Goal: Information Seeking & Learning: Learn about a topic

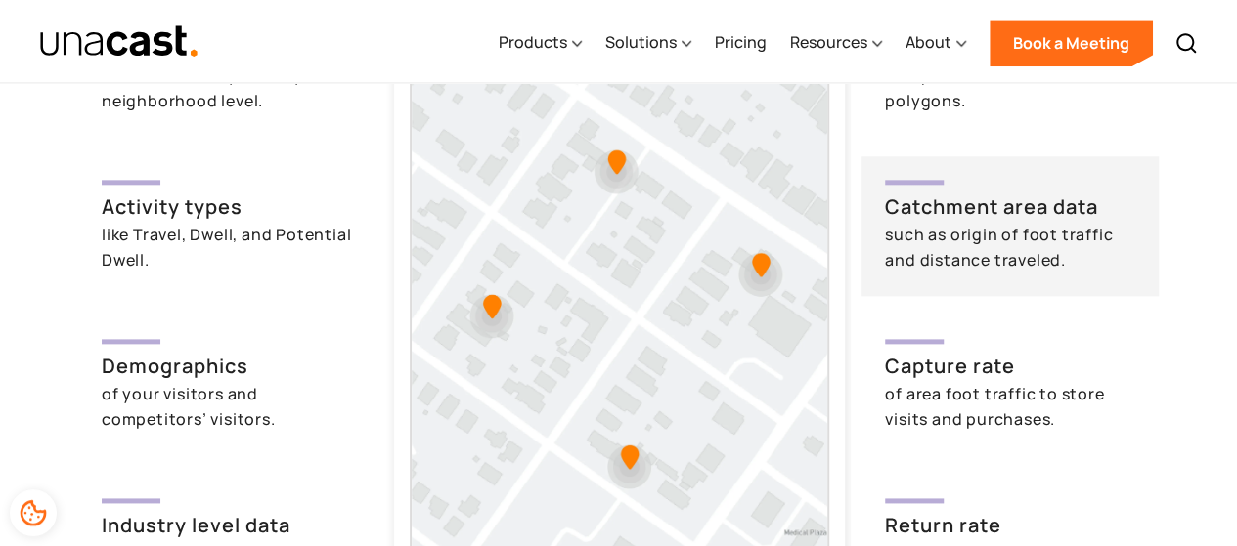
scroll to position [4888, 0]
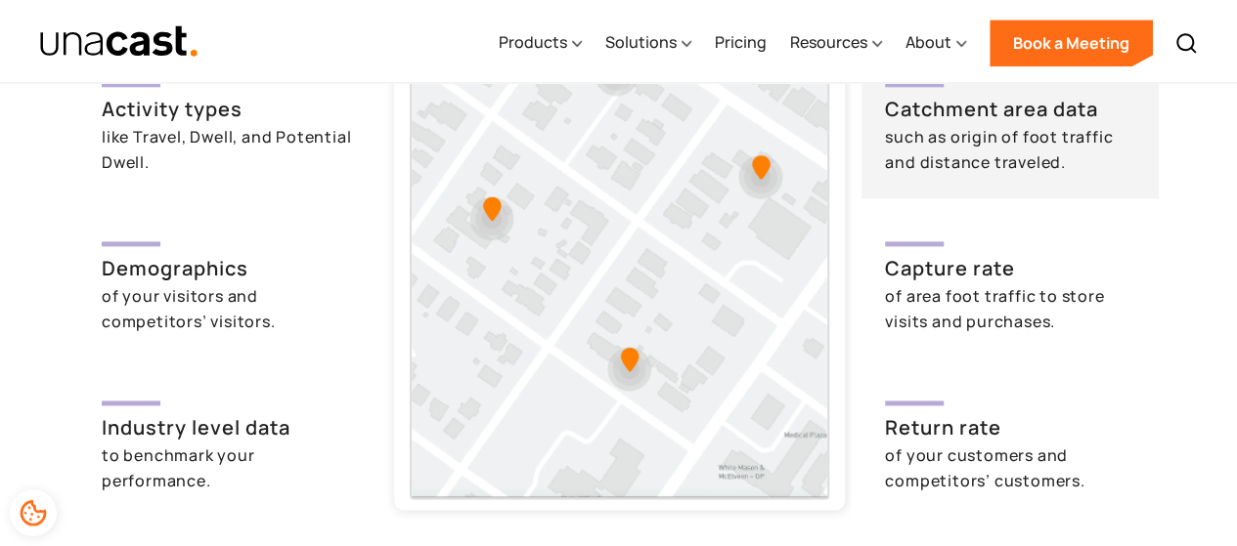
click at [623, 361] on img at bounding box center [619, 239] width 415 height 516
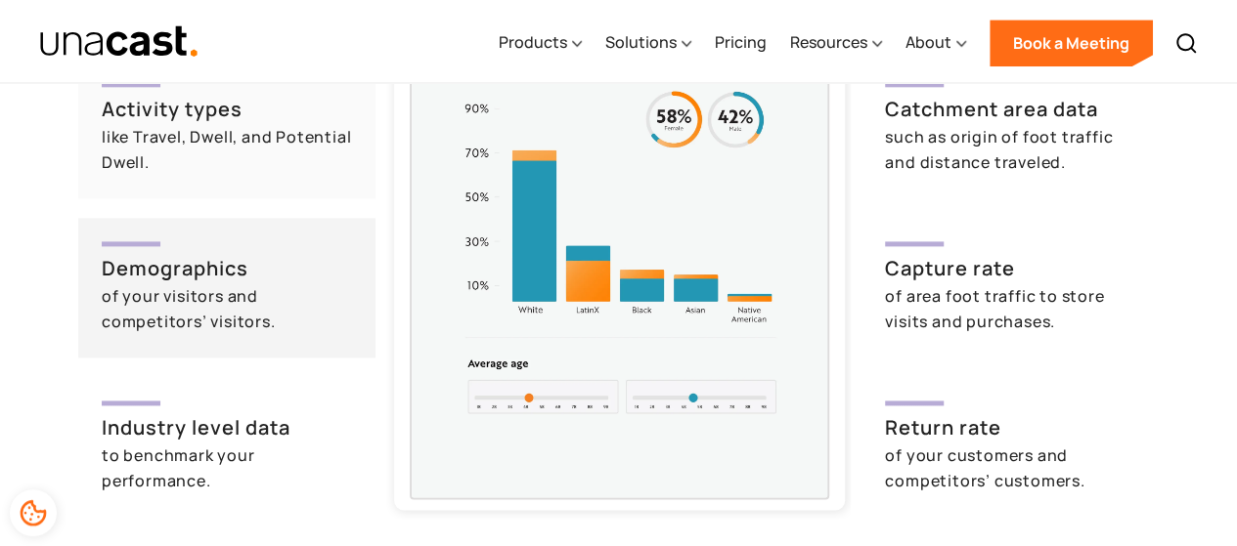
click at [229, 99] on h3 "Activity types" at bounding box center [227, 109] width 250 height 29
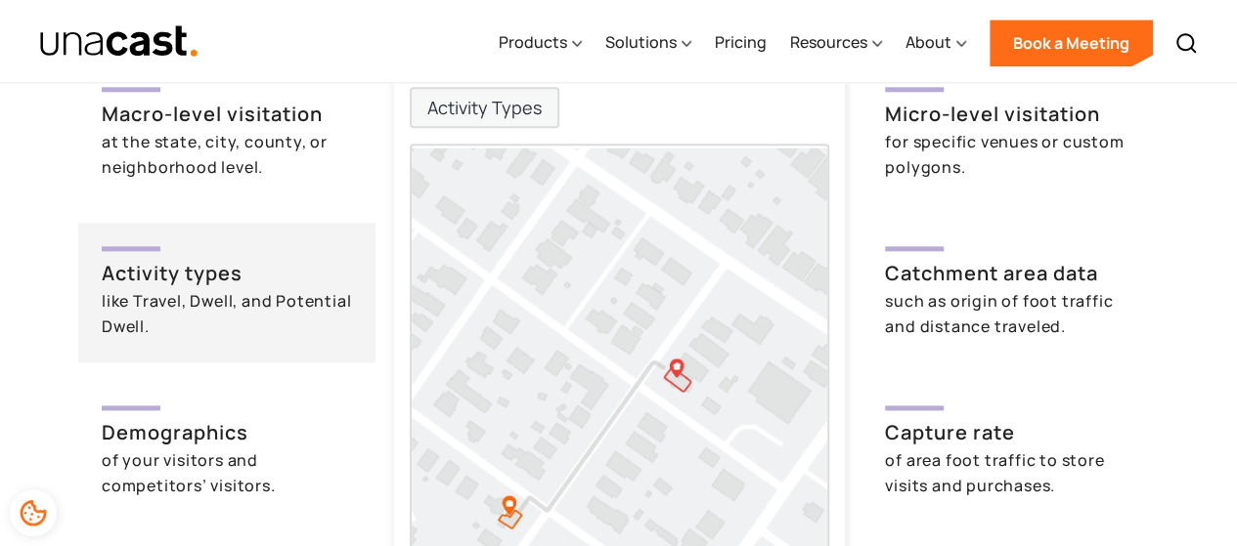
scroll to position [4692, 0]
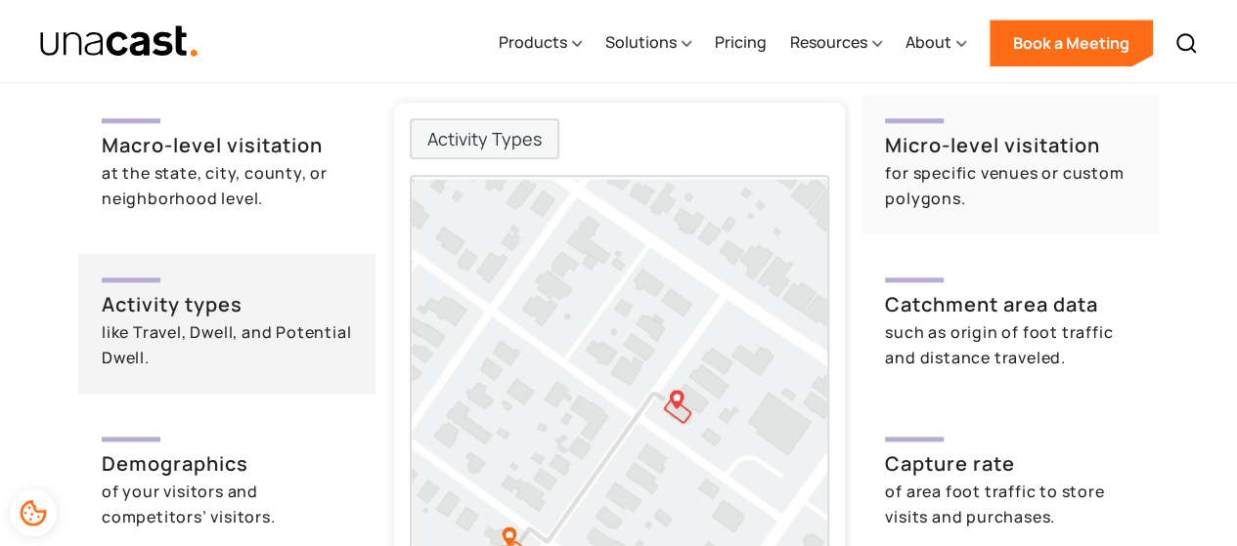
click at [980, 175] on div "for specific venues or custom polygons." at bounding box center [1010, 185] width 250 height 51
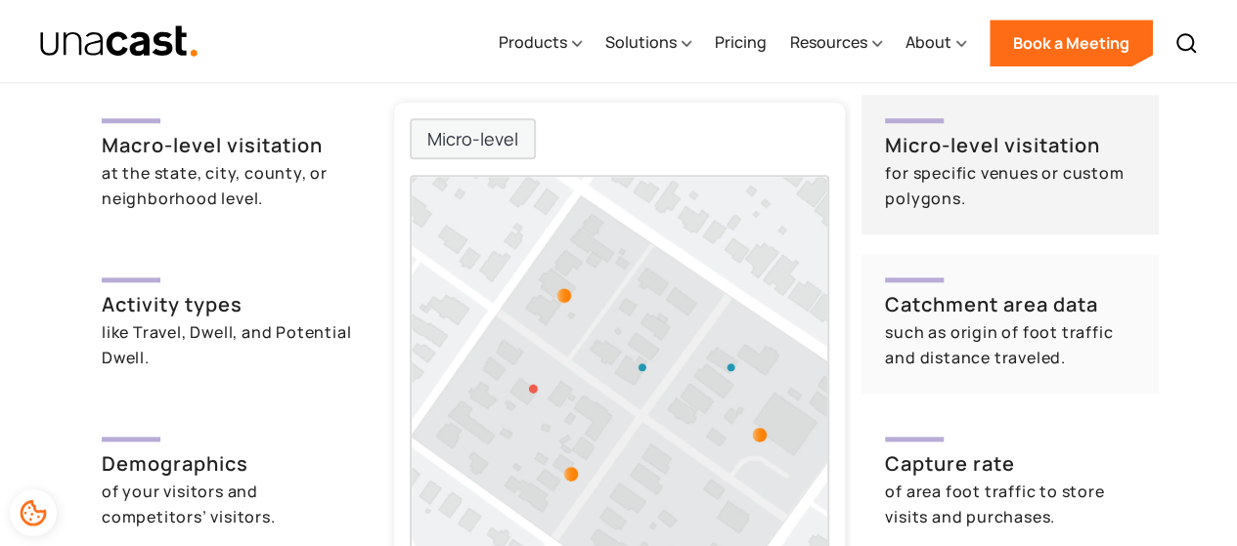
click at [1031, 308] on h3 "Catchment area data" at bounding box center [1010, 304] width 250 height 29
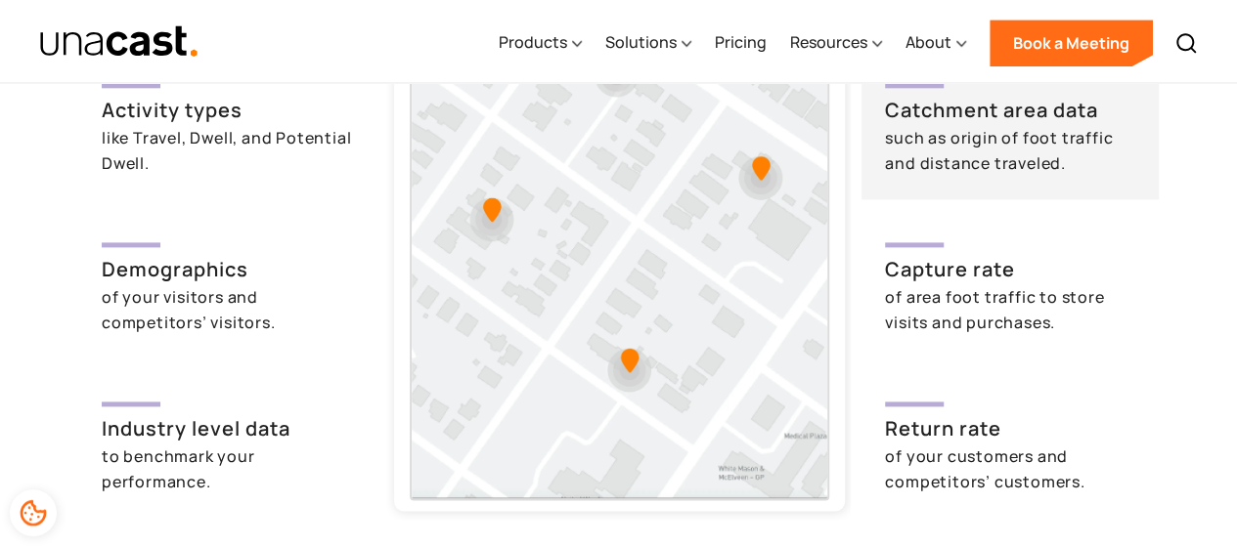
scroll to position [4888, 0]
click at [1050, 321] on div "of area foot traffic to store visits and purchases." at bounding box center [1010, 309] width 250 height 51
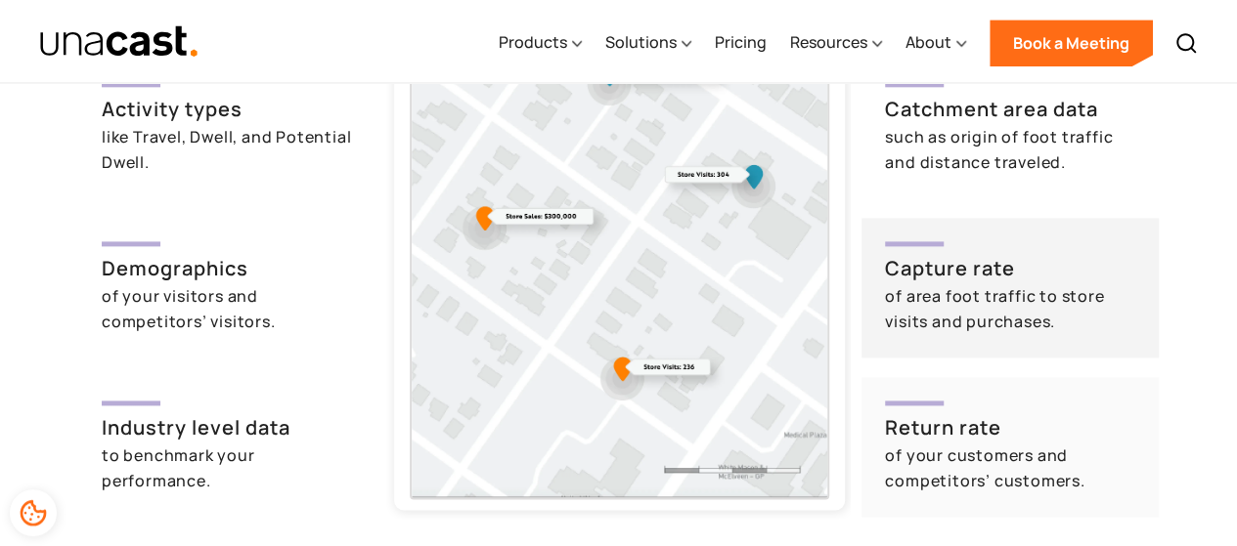
click at [1044, 444] on div "of your customers and competitors’ customers." at bounding box center [1010, 468] width 250 height 51
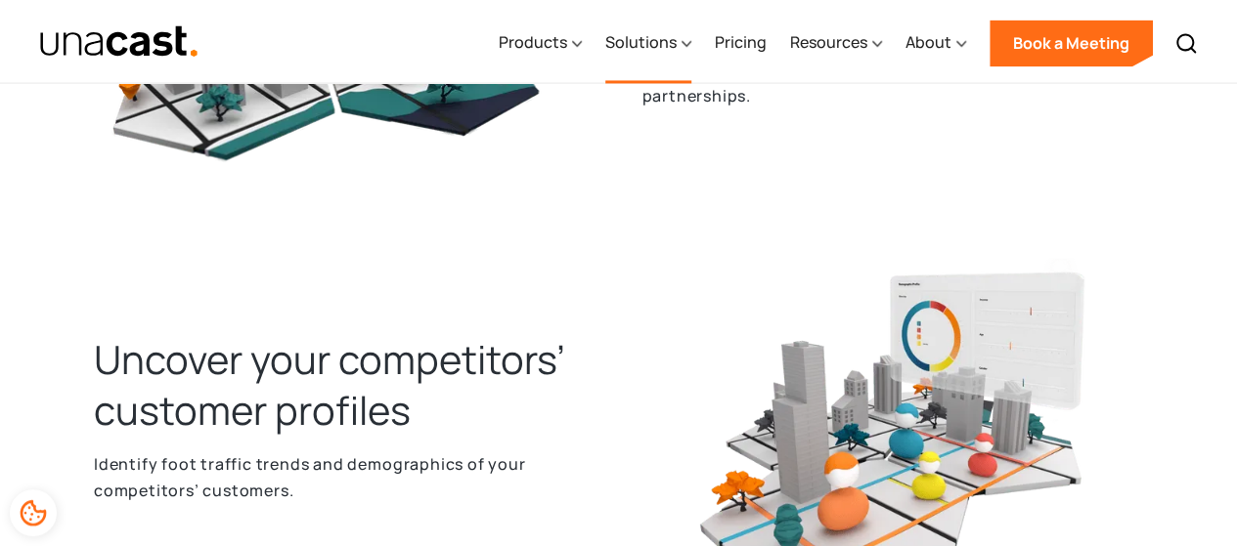
scroll to position [1369, 0]
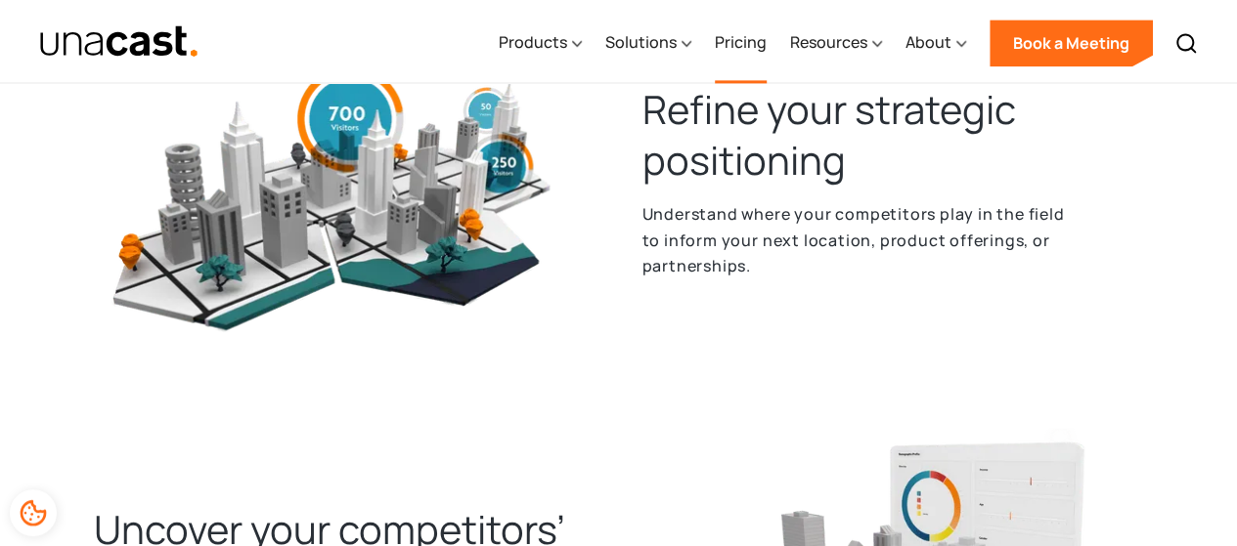
click at [730, 49] on link "Pricing" at bounding box center [741, 43] width 52 height 80
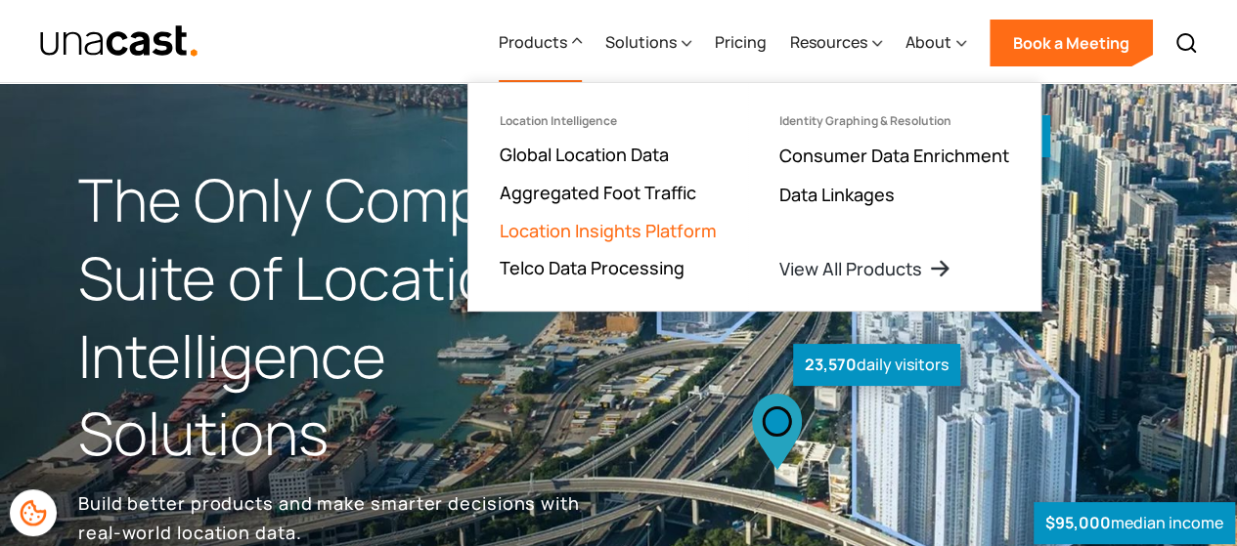
click at [587, 234] on link "Location Insights Platform" at bounding box center [608, 230] width 217 height 23
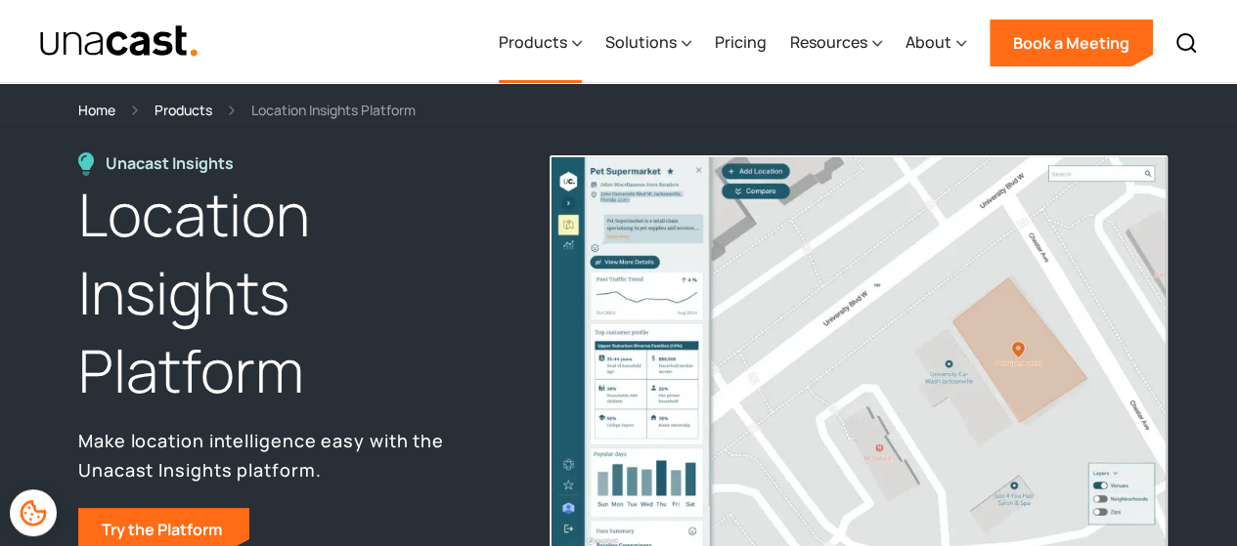
click at [551, 51] on div "Products" at bounding box center [533, 41] width 68 height 23
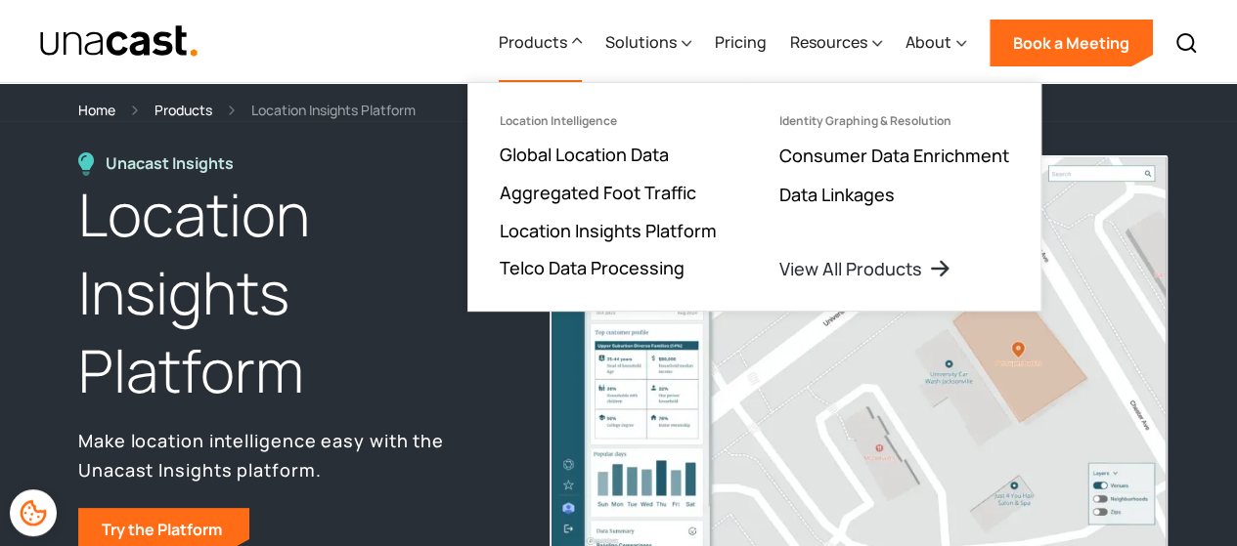
click at [403, 56] on div "Products Location Intelligence Global Location Data Aggregated Foot Traffic Loc…" at bounding box center [618, 41] width 1237 height 82
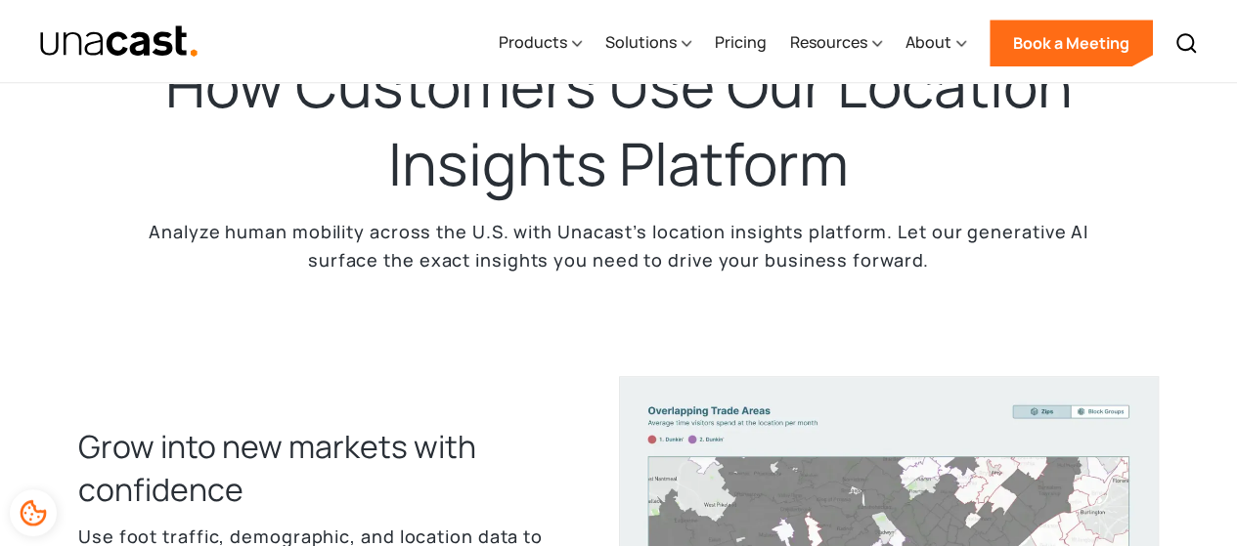
scroll to position [391, 0]
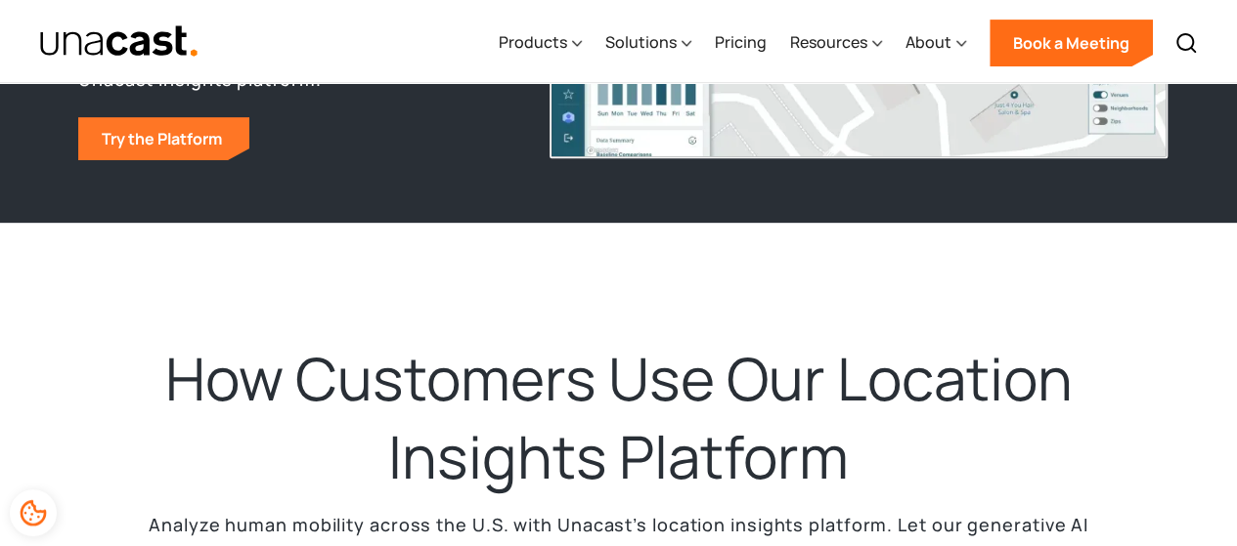
click at [188, 142] on link "Try the Platform" at bounding box center [163, 138] width 171 height 43
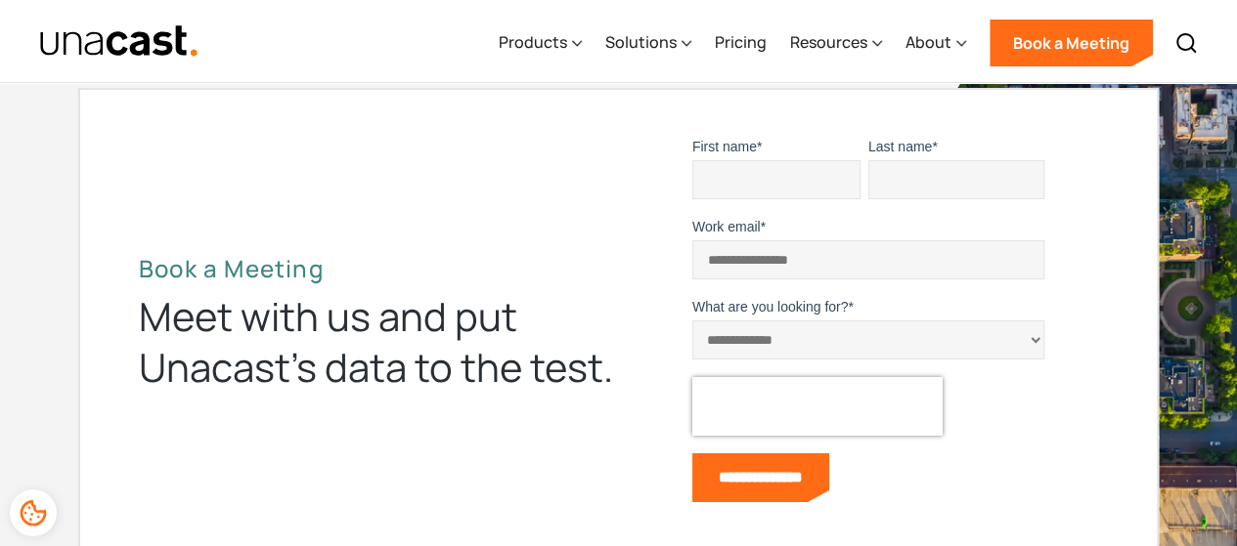
scroll to position [7015, 0]
